Goal: Entertainment & Leisure: Consume media (video, audio)

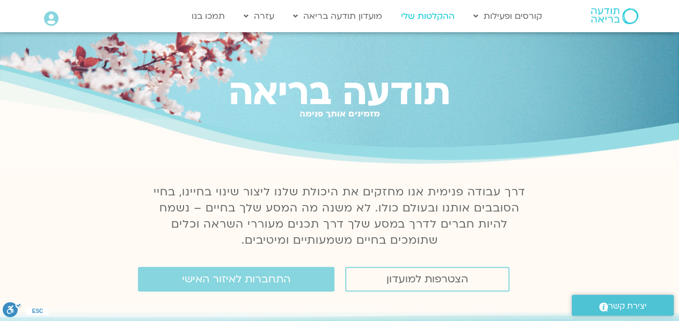
click at [418, 16] on link "ההקלטות שלי" at bounding box center [428, 16] width 64 height 20
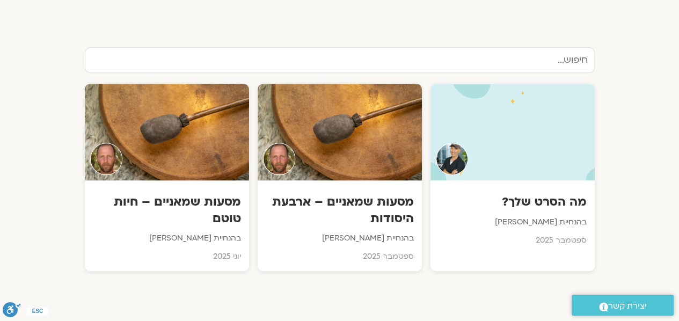
scroll to position [338, 0]
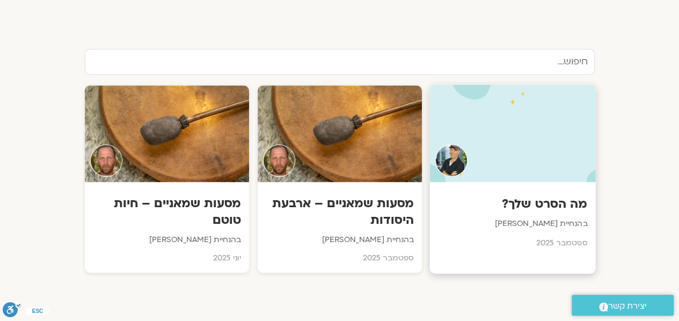
click at [539, 183] on div "מה הסרט שלך? בהנחיית [PERSON_NAME] [DATE]" at bounding box center [513, 219] width 166 height 75
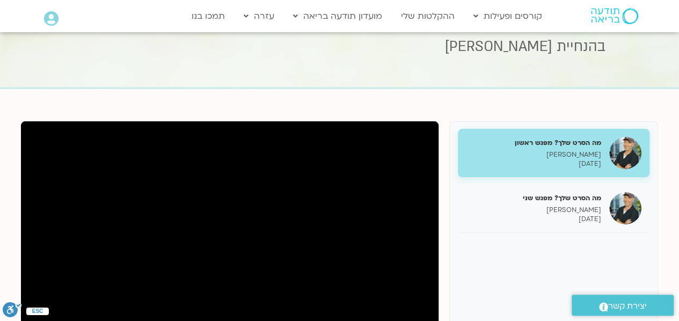
scroll to position [56, 0]
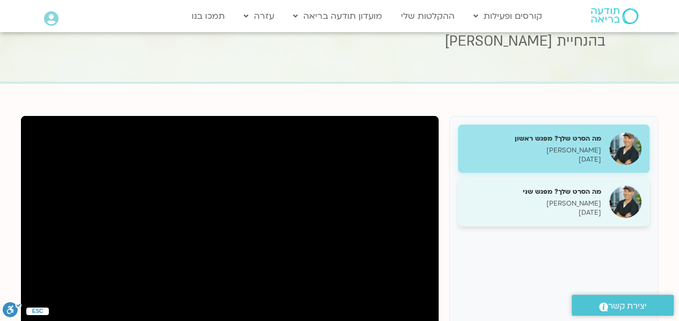
click at [579, 198] on div "מה הסרט שלך? מפגש שני ג'יוואן ארי בוסתן 09/09/2025" at bounding box center [533, 202] width 135 height 31
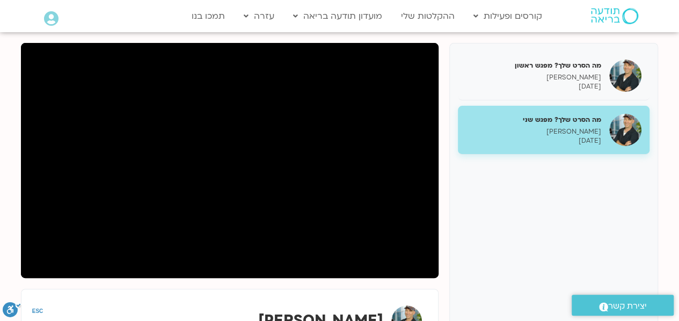
scroll to position [136, 0]
